Goal: Task Accomplishment & Management: Manage account settings

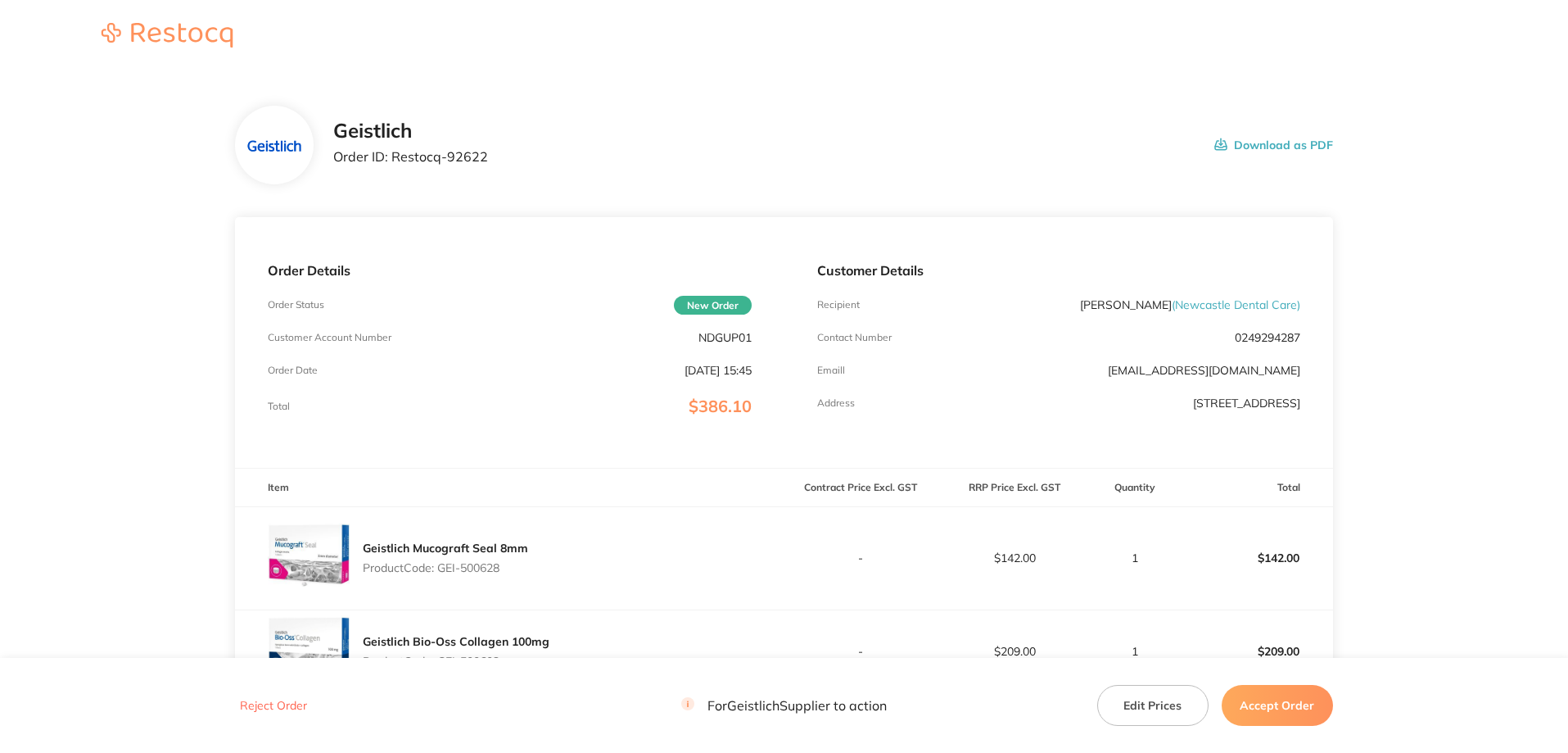
click at [719, 341] on p "NDGUP01" at bounding box center [724, 338] width 53 height 13
click at [719, 340] on p "NDGUP01" at bounding box center [724, 338] width 53 height 13
copy p "NDGUP01"
drag, startPoint x: 509, startPoint y: 151, endPoint x: 392, endPoint y: 153, distance: 117.0
click at [392, 153] on div "Geistlich Order ID: Restocq- 92622 Download as PDF" at bounding box center [833, 145] width 1000 height 51
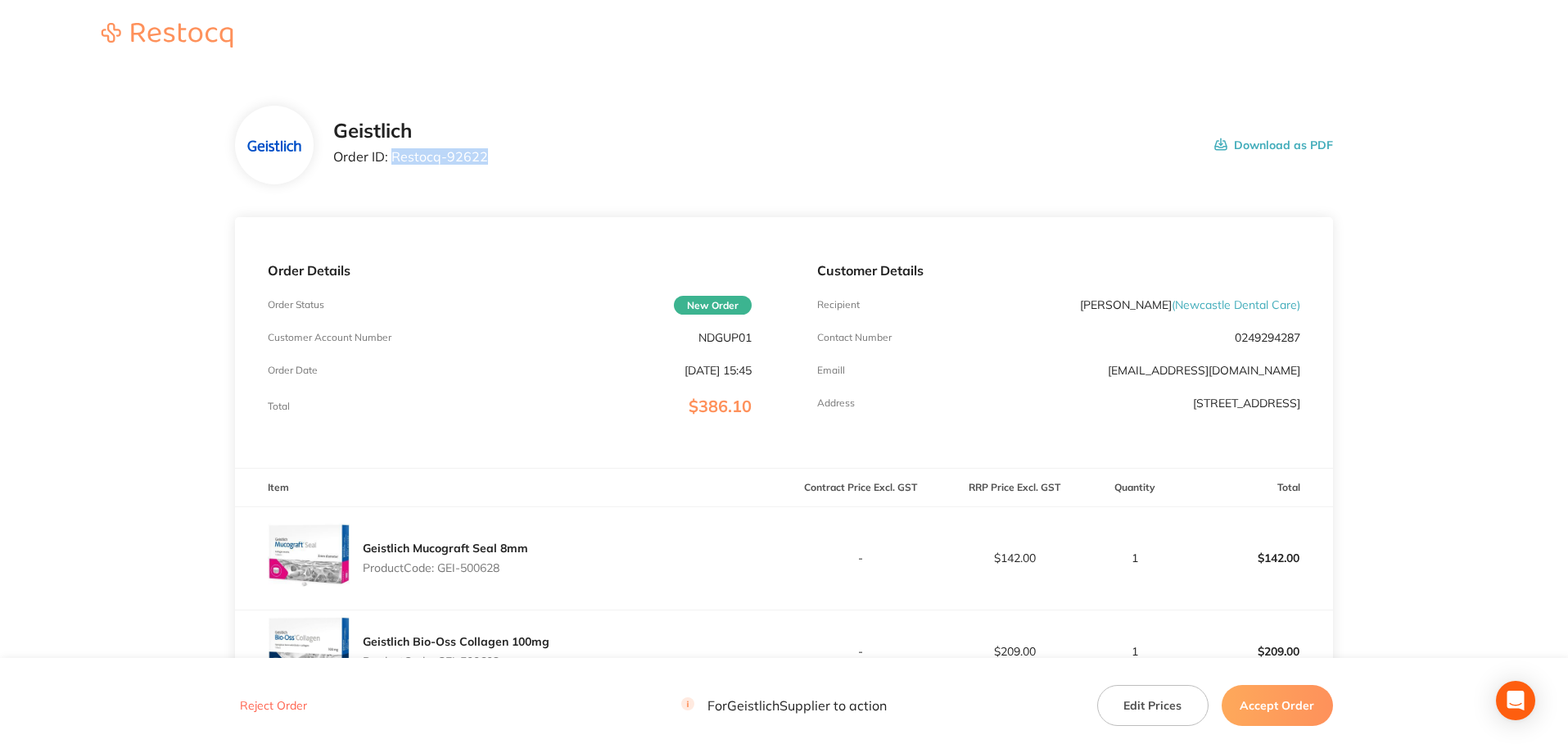
copy p "Restocq- 92622"
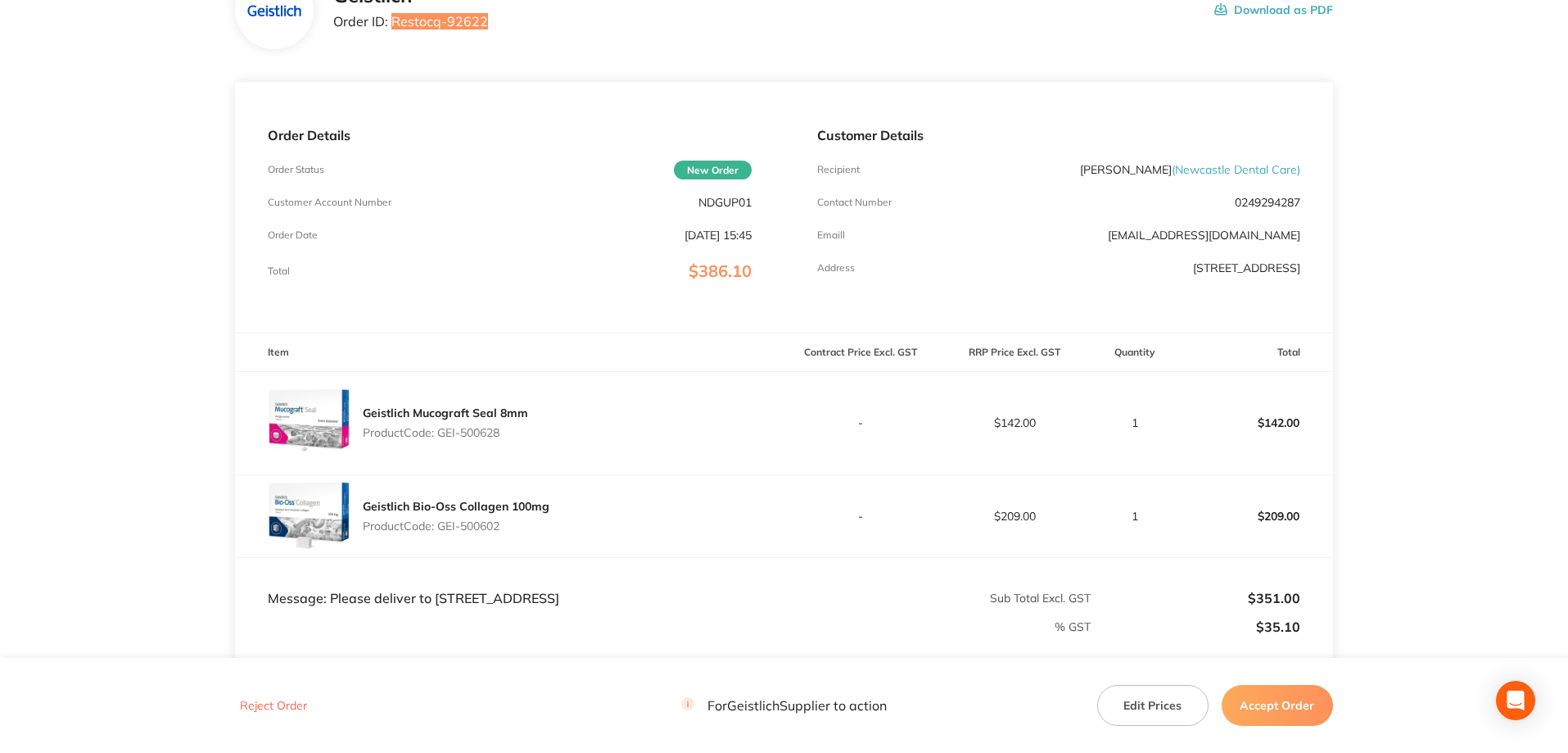
scroll to position [340, 0]
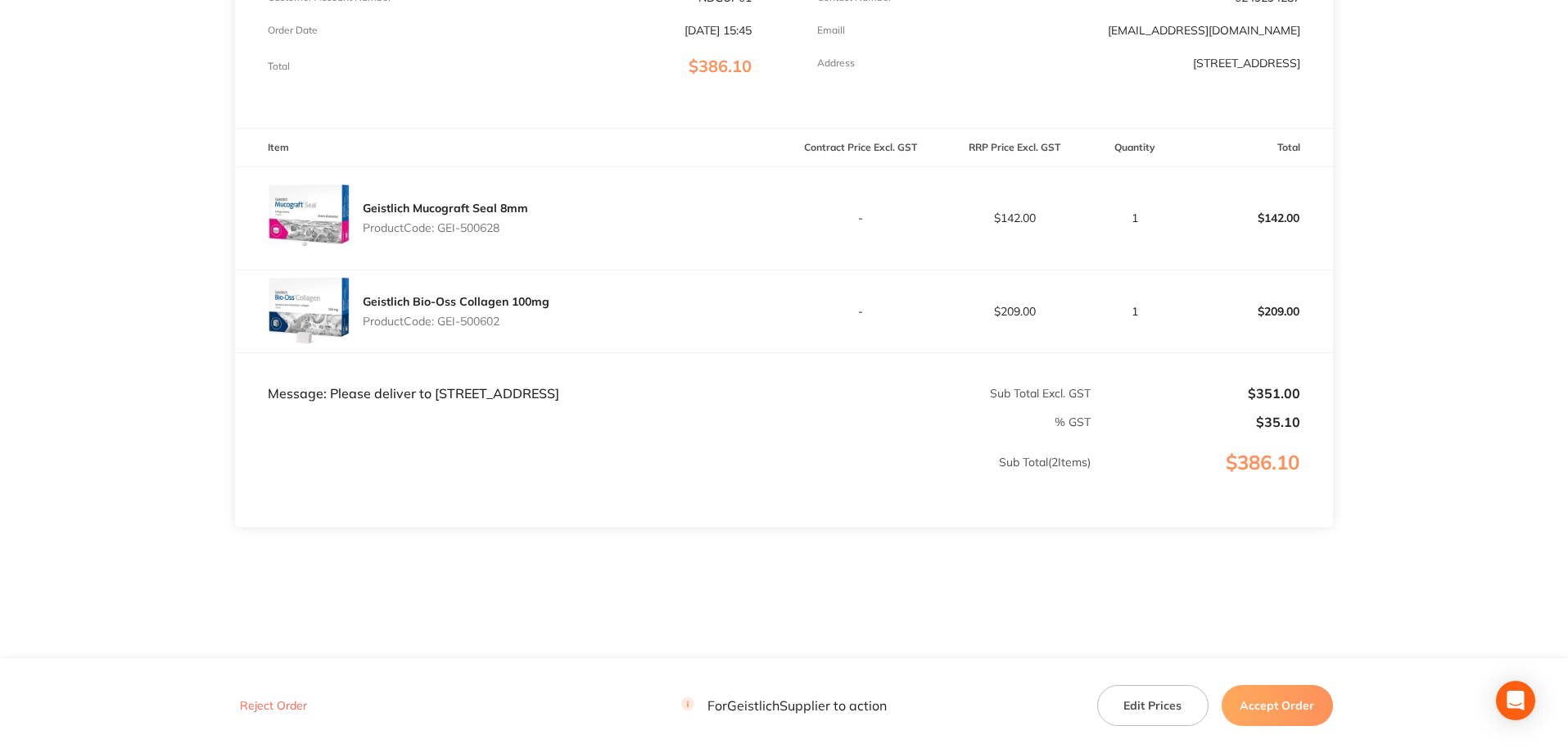
click at [1287, 703] on button "Accept Order" at bounding box center [1277, 705] width 112 height 41
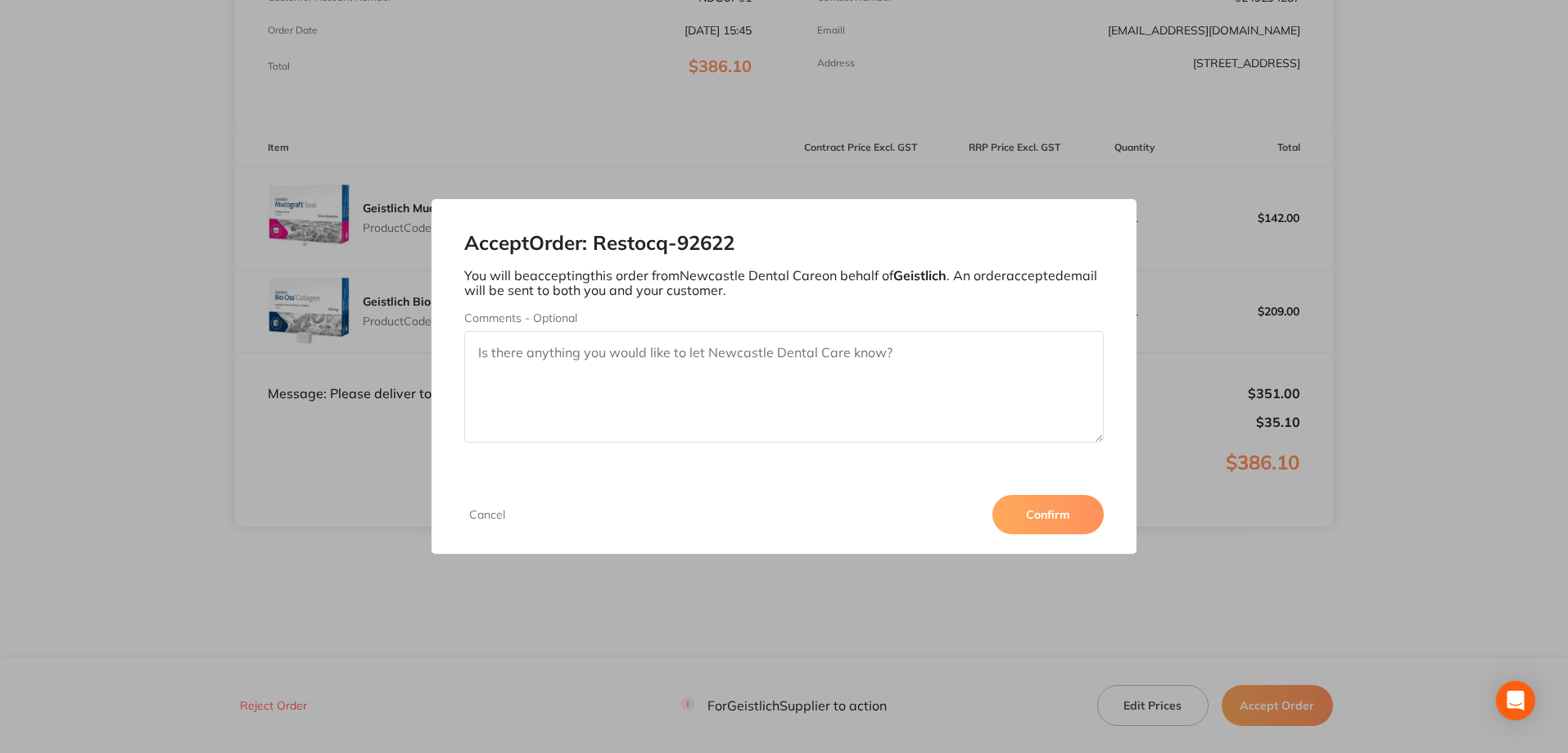
click at [1077, 509] on button "Confirm" at bounding box center [1048, 515] width 112 height 39
